Goal: Navigation & Orientation: Find specific page/section

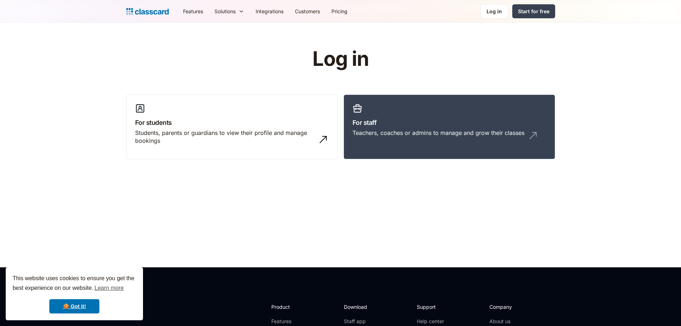
click at [486, 13] on link "Log in" at bounding box center [494, 11] width 28 height 15
click at [498, 15] on link "Log in" at bounding box center [494, 11] width 28 height 15
click at [197, 142] on div "Students, parents or guardians to view their profile and manage bookings" at bounding box center [224, 137] width 179 height 16
click at [160, 127] on h3 "For students" at bounding box center [232, 123] width 194 height 10
